Goal: Task Accomplishment & Management: Use online tool/utility

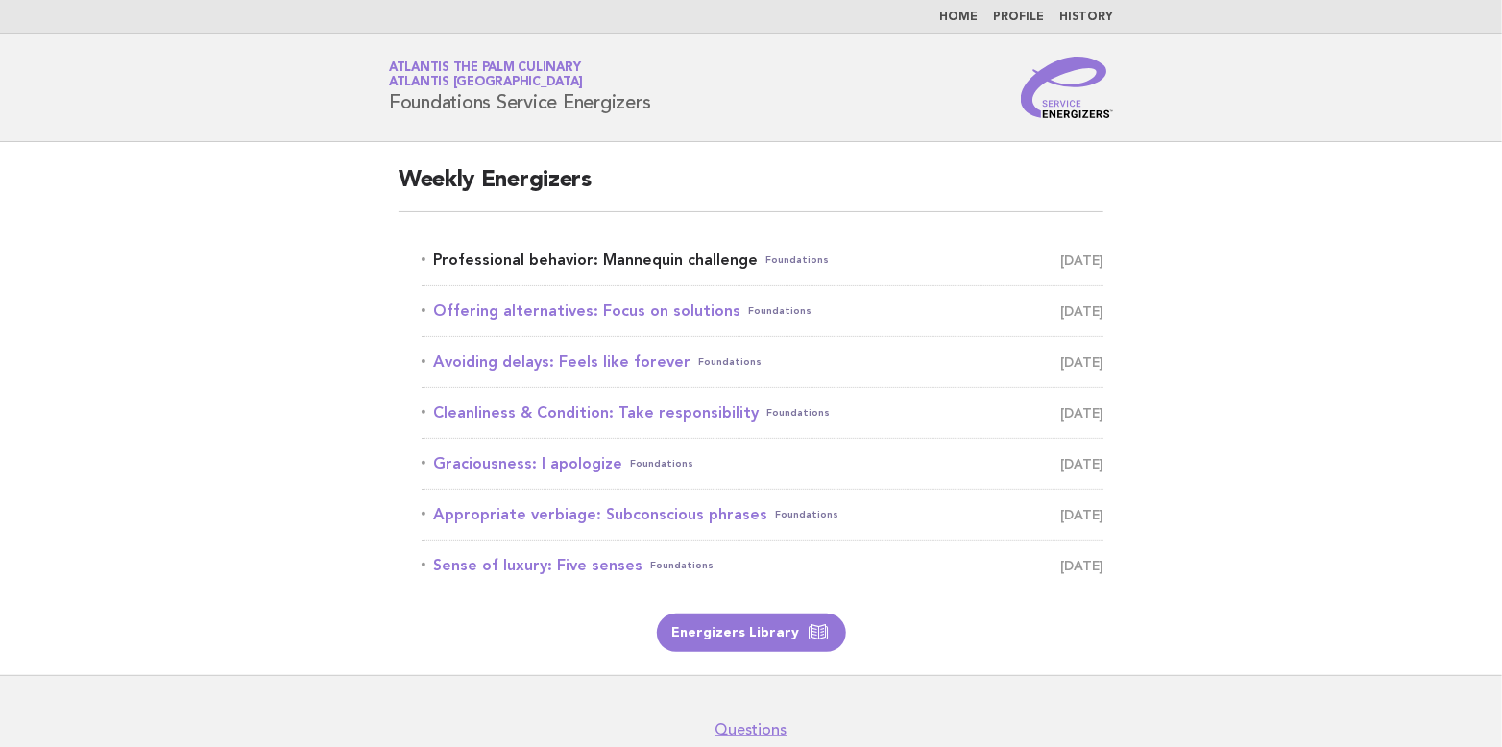
click at [674, 259] on link "Professional behavior: Mannequin challenge Foundations September 5" at bounding box center [763, 260] width 682 height 27
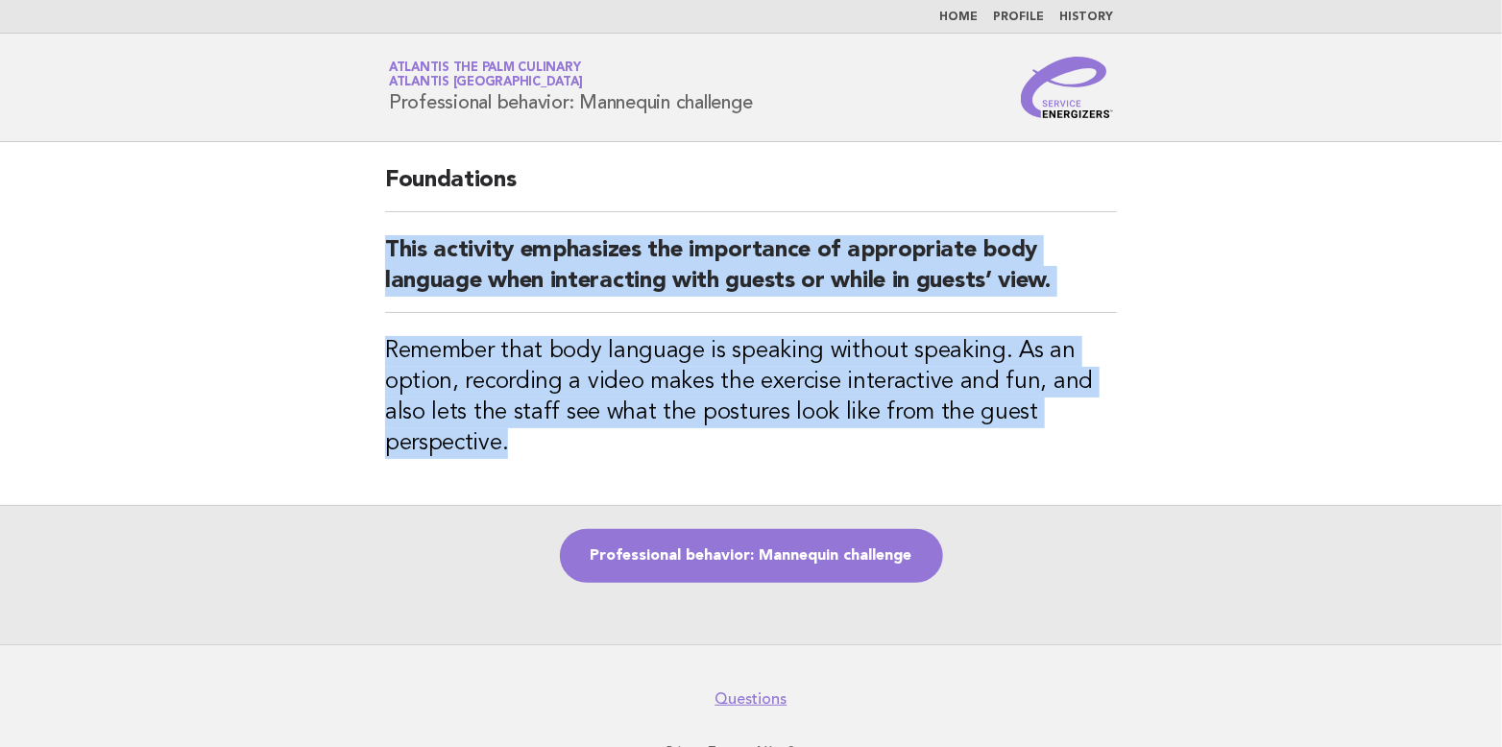
drag, startPoint x: 388, startPoint y: 246, endPoint x: 735, endPoint y: 448, distance: 401.1
click at [735, 448] on div "Foundations This activity emphasizes the importance of appropriate body languag…" at bounding box center [751, 323] width 778 height 363
copy div "This activity emphasizes the importance of appropriate body language when inter…"
click at [1185, 432] on main "Foundations This activity emphasizes the importance of appropriate body languag…" at bounding box center [751, 393] width 1502 height 502
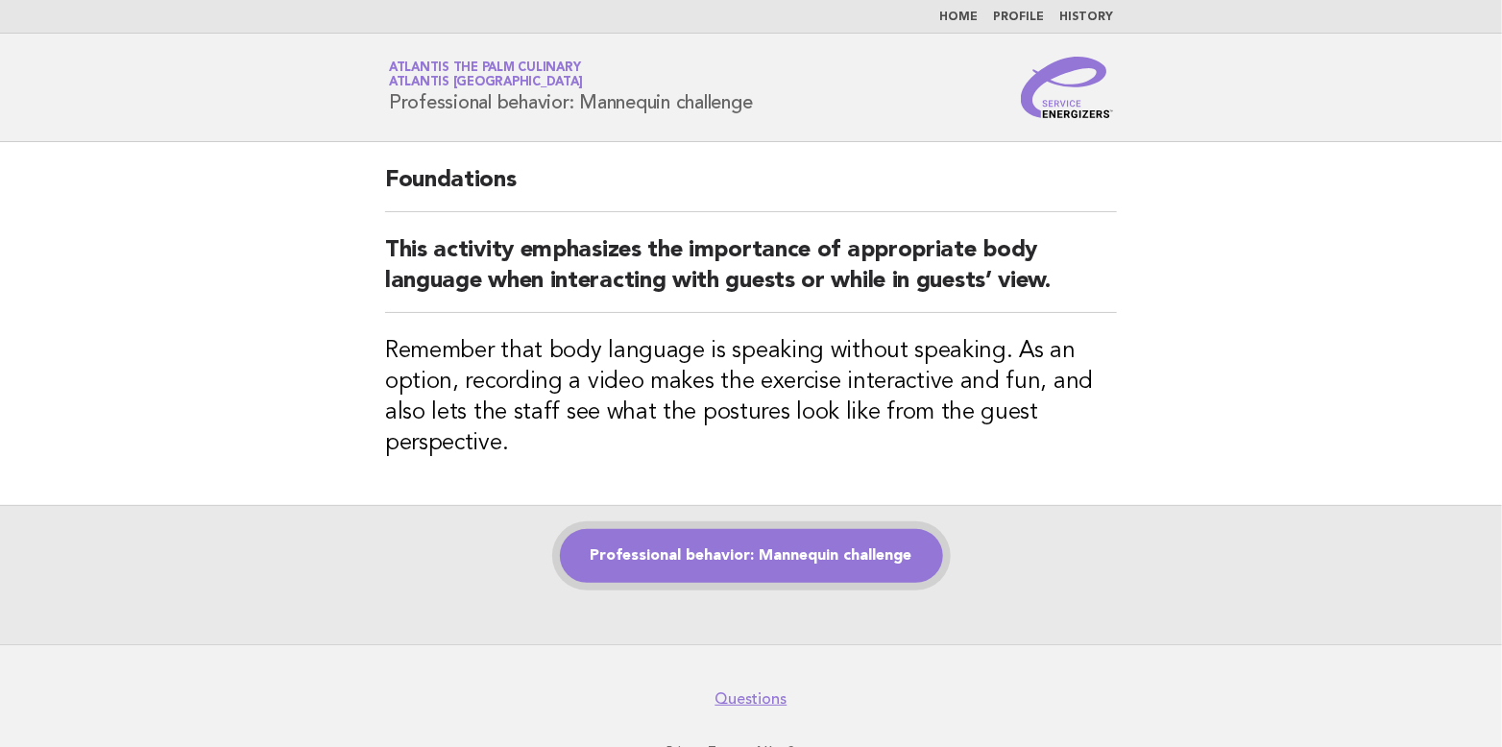
click at [732, 553] on link "Professional behavior: Mannequin challenge" at bounding box center [751, 556] width 383 height 54
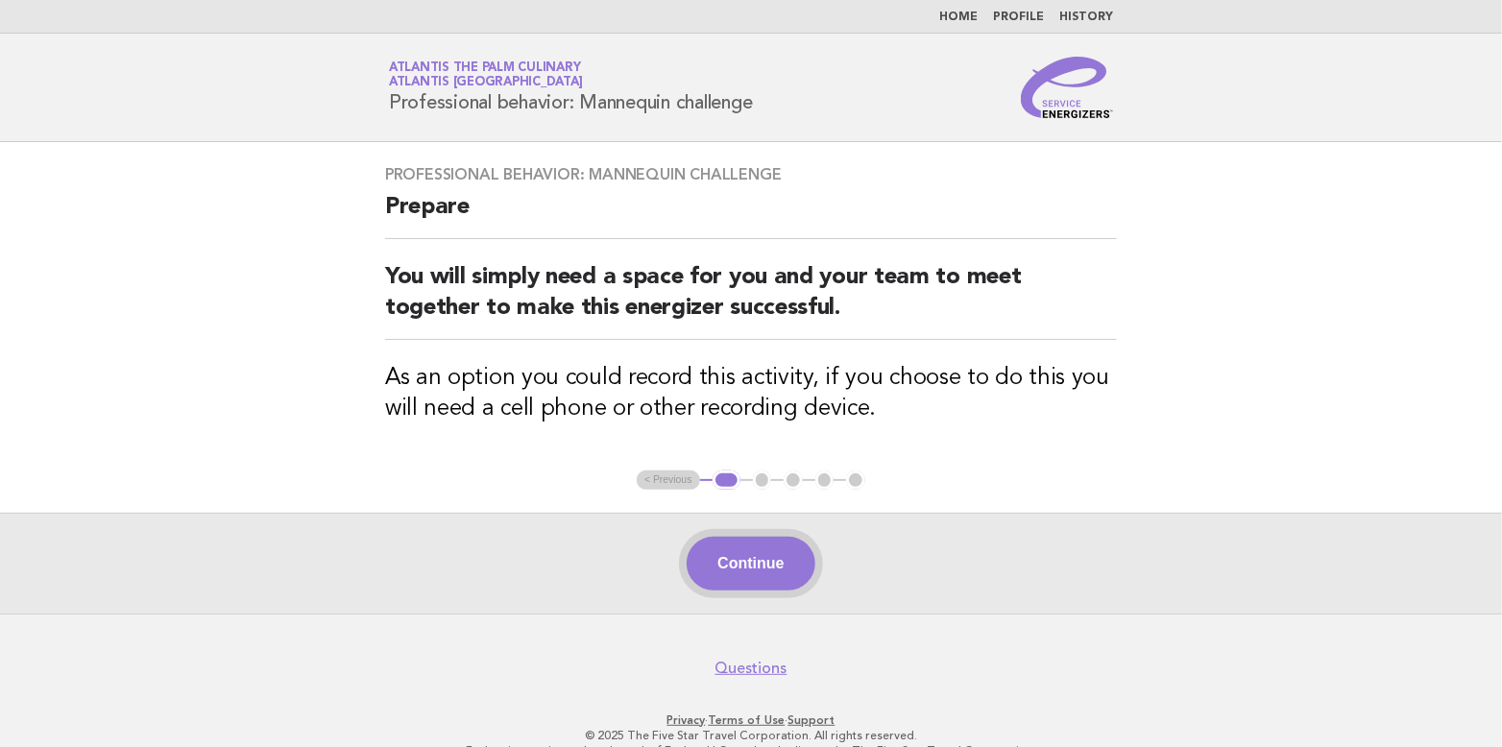
click at [742, 561] on button "Continue" at bounding box center [751, 564] width 128 height 54
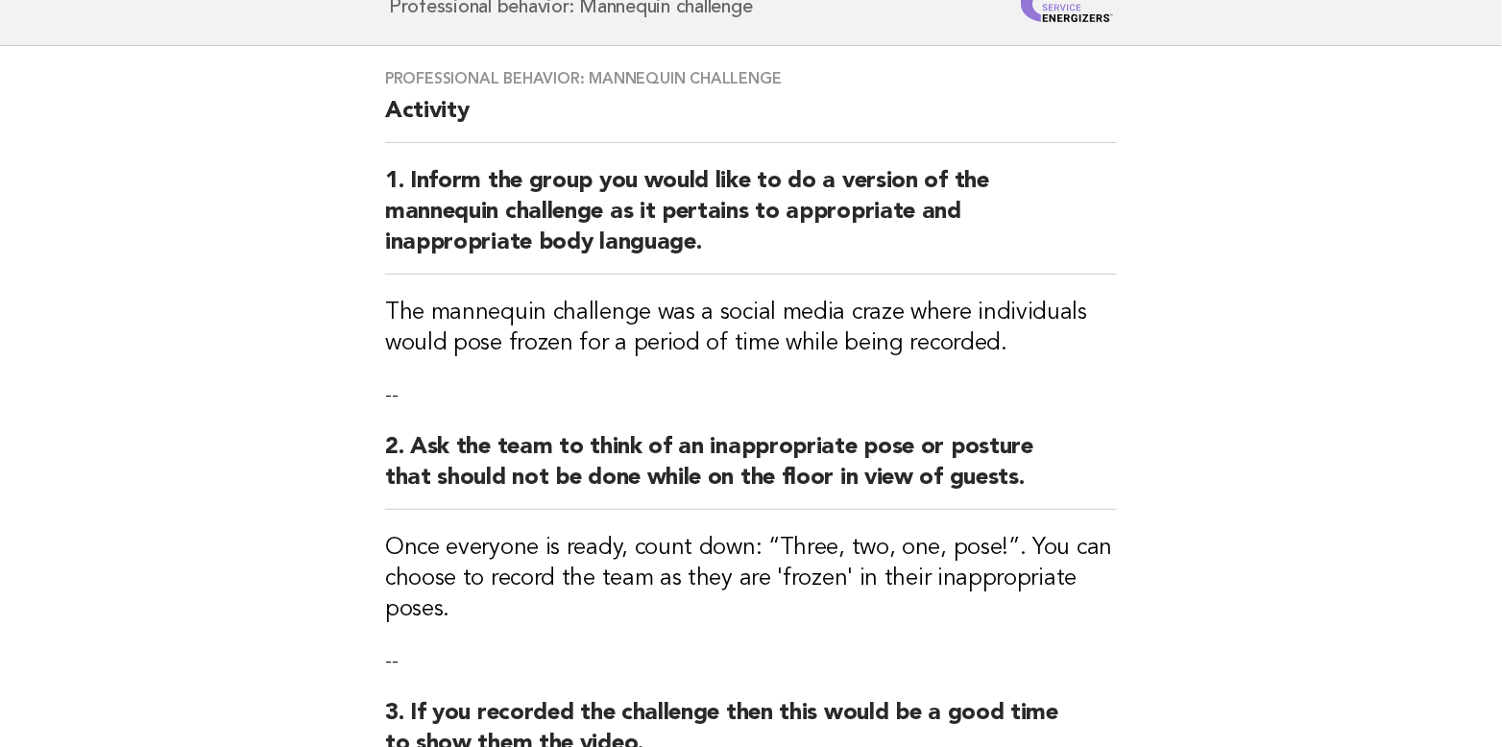
scroll to position [288, 0]
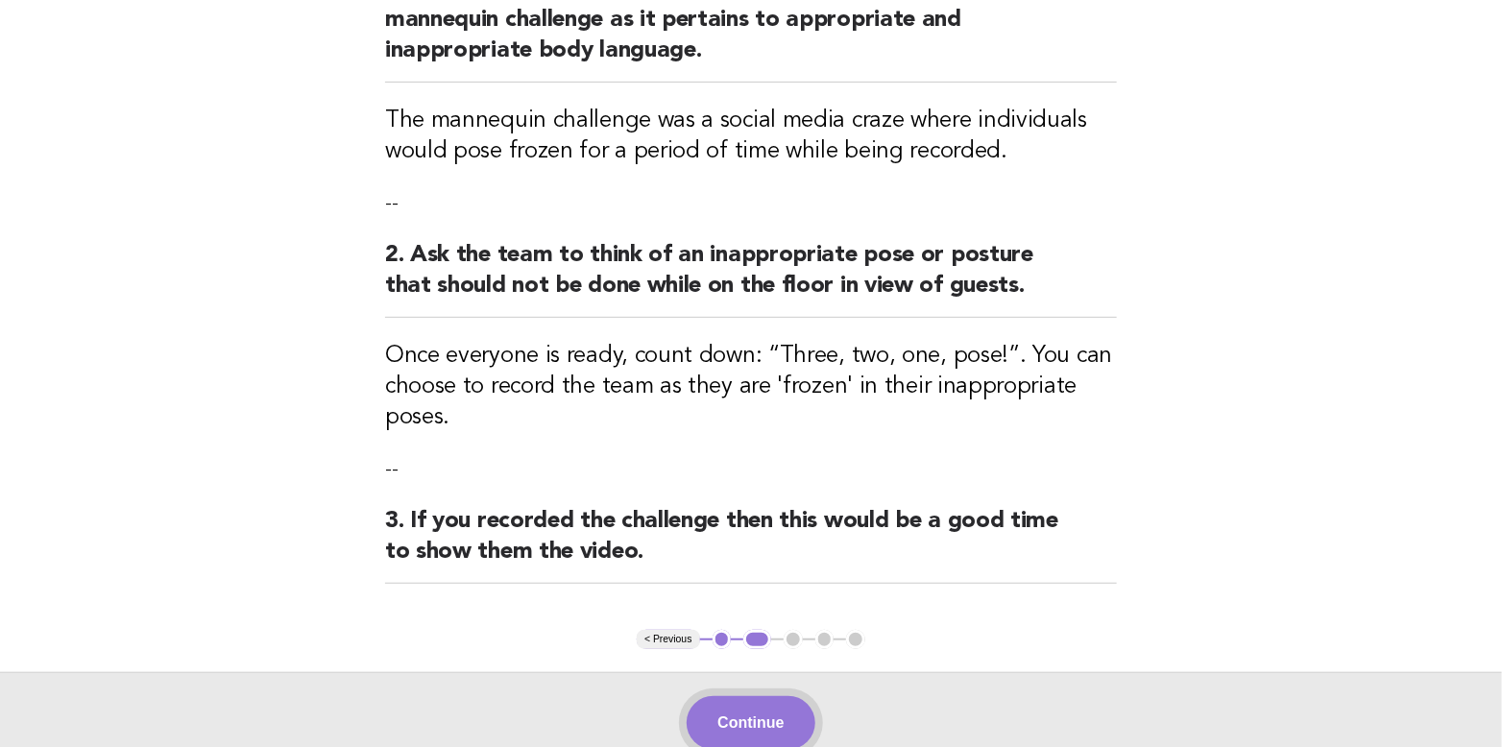
click at [757, 723] on button "Continue" at bounding box center [751, 723] width 128 height 54
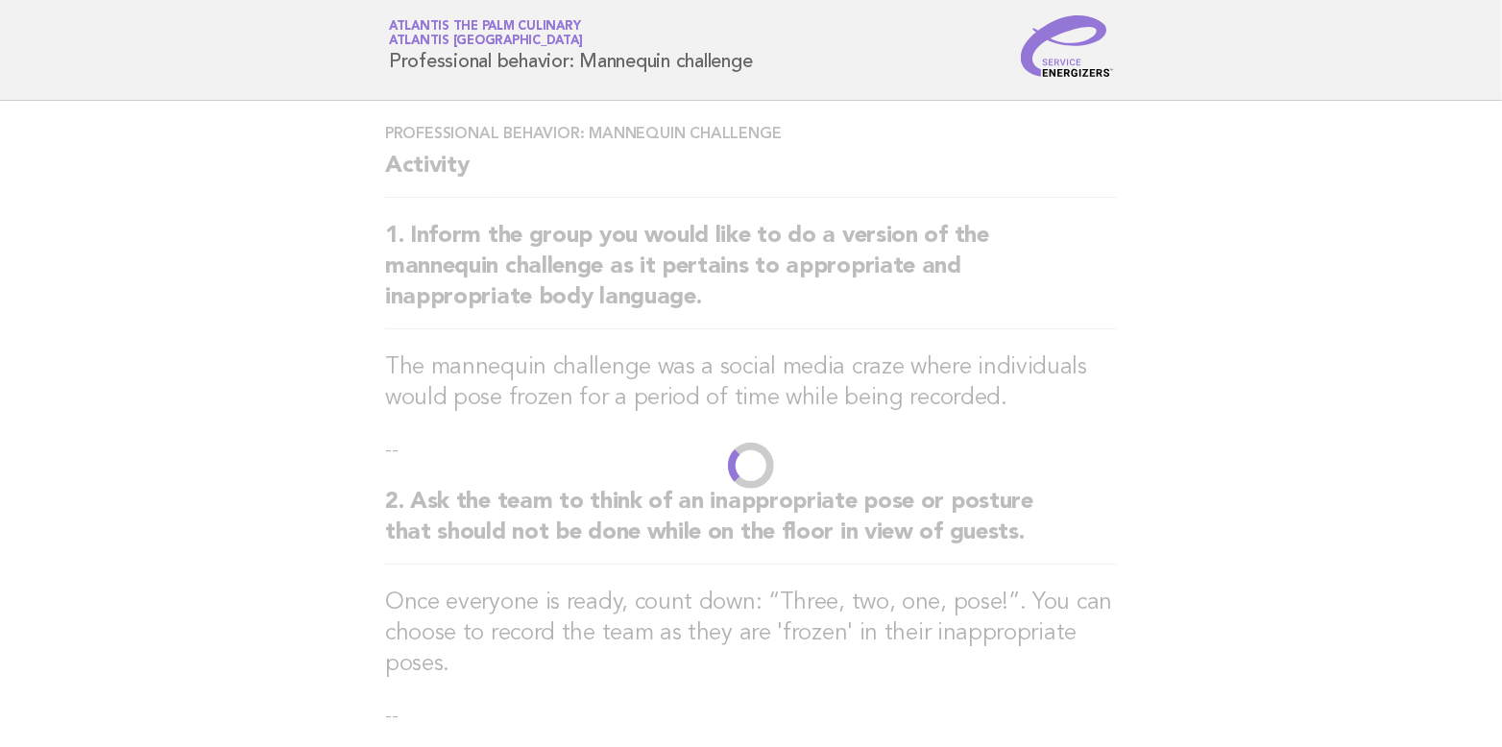
scroll to position [0, 0]
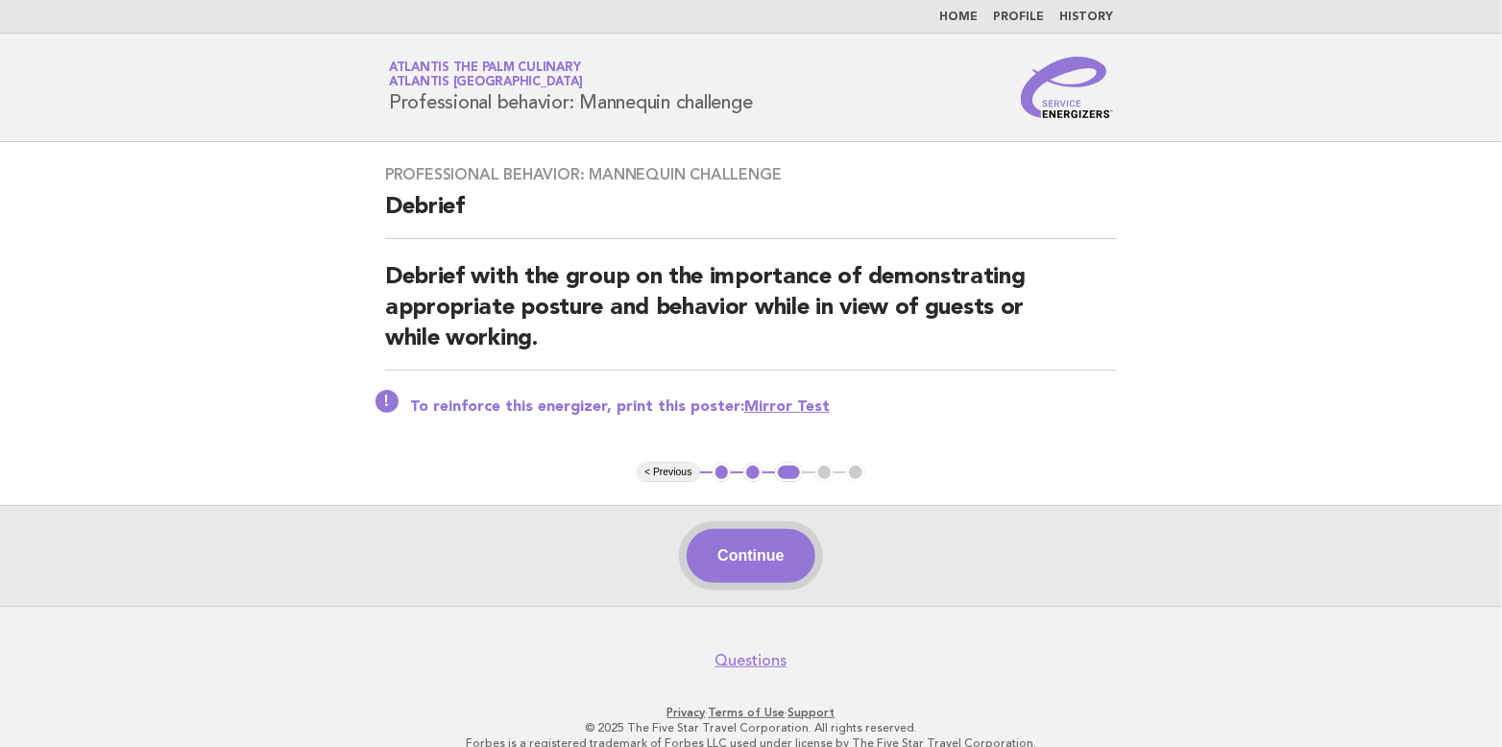
click at [750, 552] on button "Continue" at bounding box center [751, 556] width 128 height 54
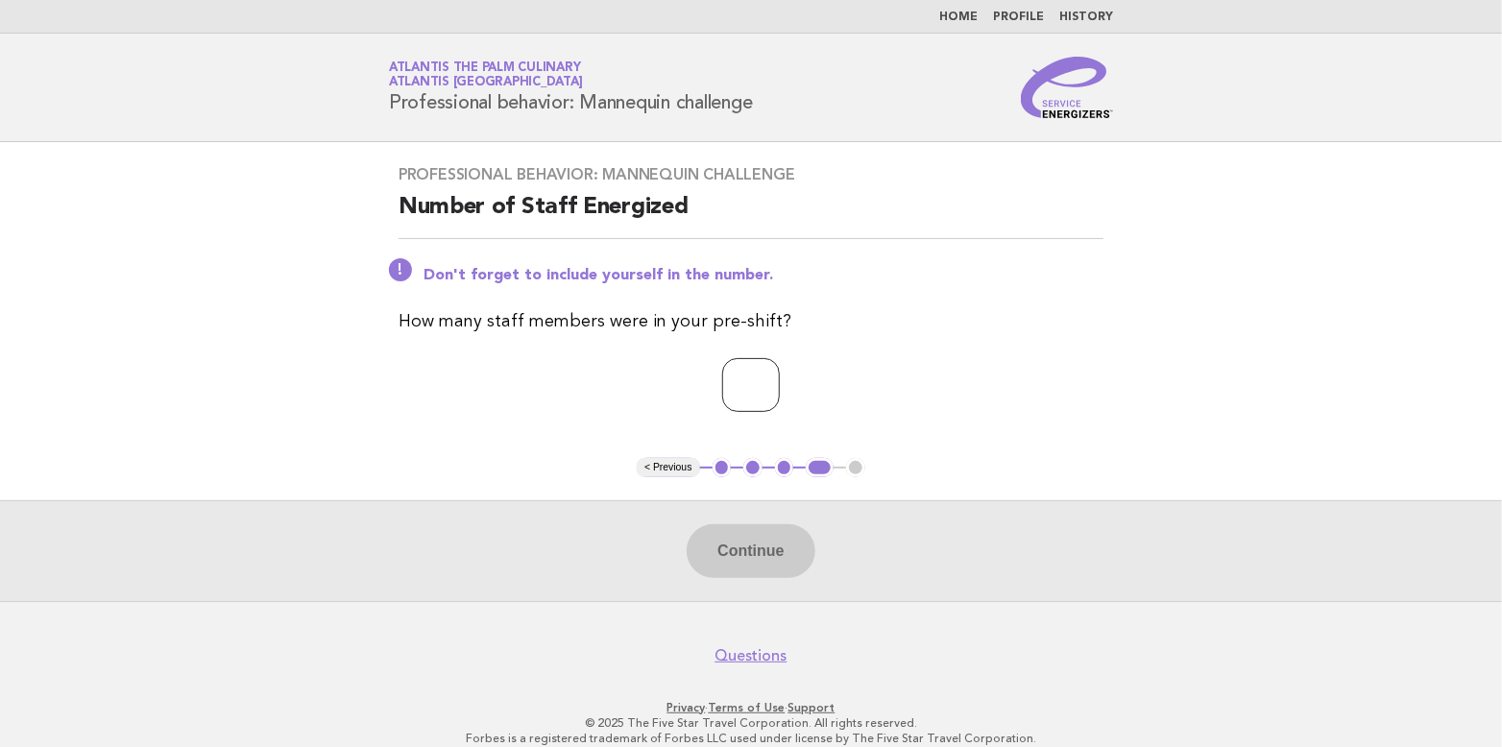
click at [780, 379] on input "*" at bounding box center [751, 385] width 58 height 54
type input "*"
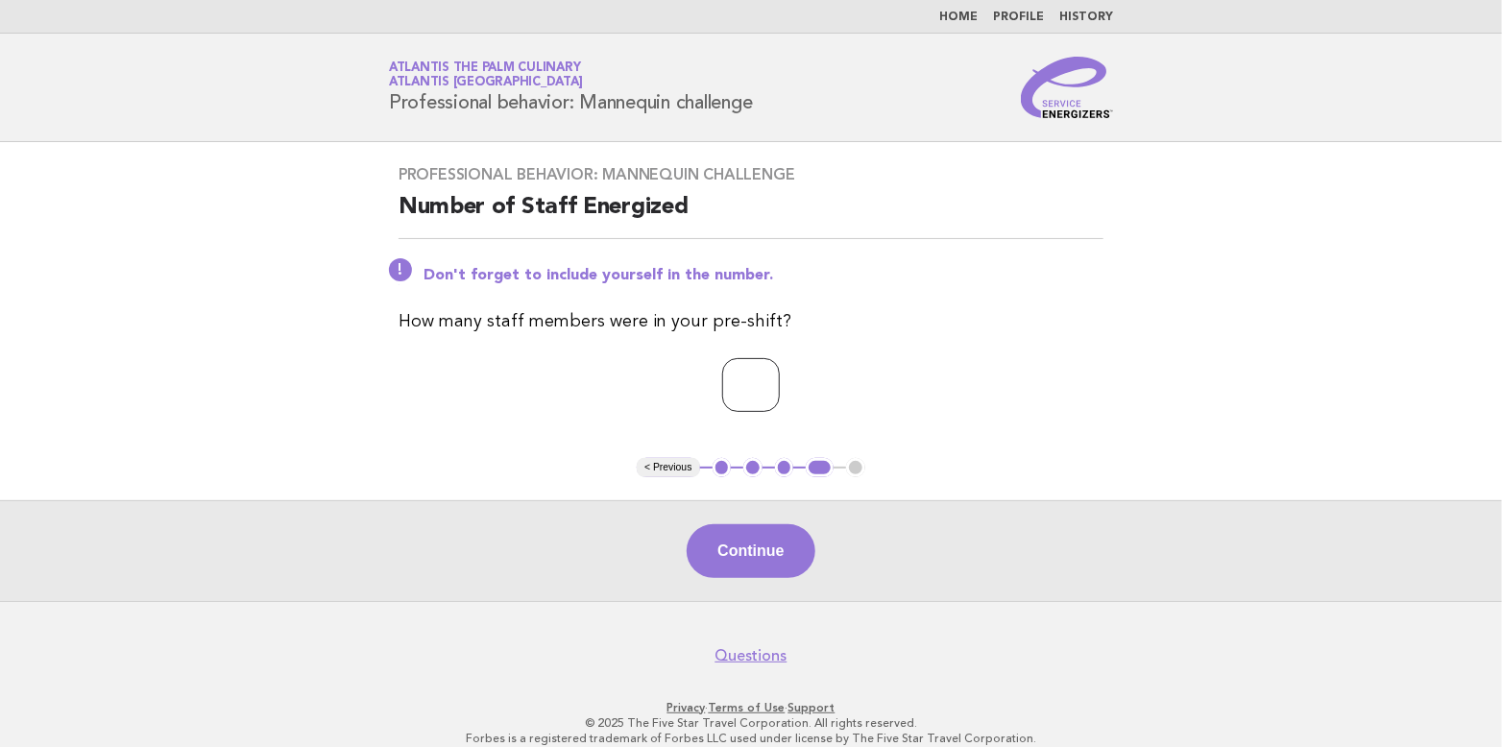
click at [780, 379] on input "*" at bounding box center [751, 385] width 58 height 54
click at [764, 557] on button "Continue" at bounding box center [751, 551] width 128 height 54
